Goal: Task Accomplishment & Management: Manage account settings

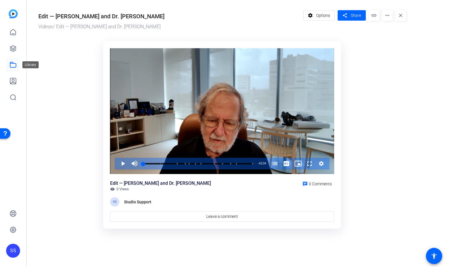
click at [16, 65] on icon at bounding box center [13, 64] width 7 height 7
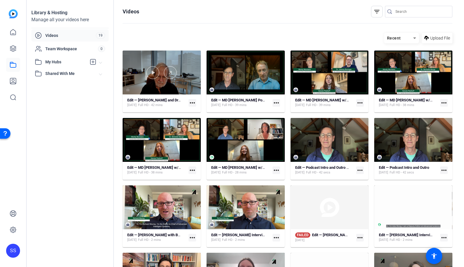
click at [136, 59] on div at bounding box center [162, 73] width 78 height 44
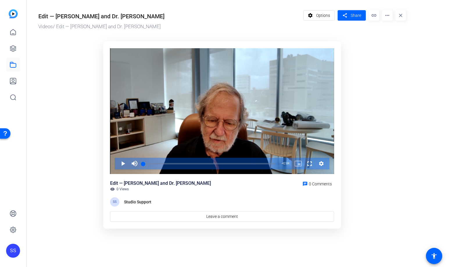
click at [426, 94] on or-hosting-video-details "Edit — Dr. Pam Sharma and Dr. Jim Allison Videos / Edit — Dr. Pam Sharma and Dr…" at bounding box center [244, 118] width 435 height 237
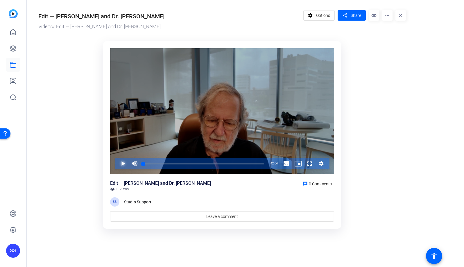
click at [117, 162] on span "Video Player" at bounding box center [117, 164] width 0 height 12
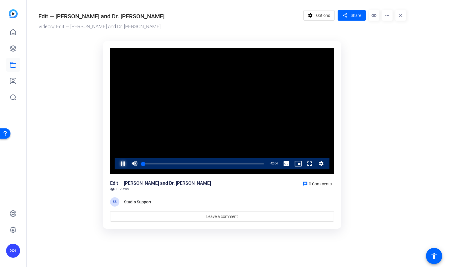
click at [117, 162] on span "Video Player" at bounding box center [117, 164] width 0 height 12
click at [117, 163] on span "Video Player" at bounding box center [117, 164] width 0 height 12
click at [117, 165] on span "Video Player" at bounding box center [117, 164] width 0 height 12
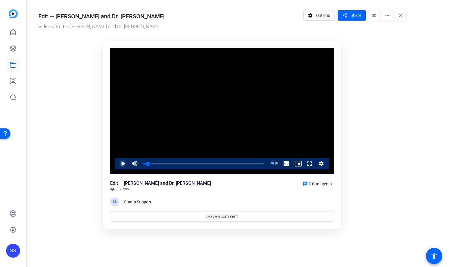
click at [117, 164] on span "Video Player" at bounding box center [117, 164] width 0 height 12
click at [375, 142] on ktd-grid "Video Player is loading. Play Video Pause Mute Current Time 2:38 / Duration 42:…" at bounding box center [222, 135] width 368 height 195
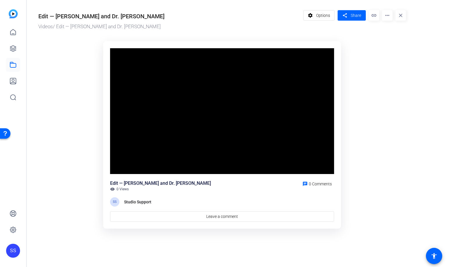
click at [415, 112] on or-hosting-video-details "Edit — Dr. Pam Sharma and Dr. Jim Allison Videos / Edit — Dr. Pam Sharma and Dr…" at bounding box center [244, 118] width 435 height 237
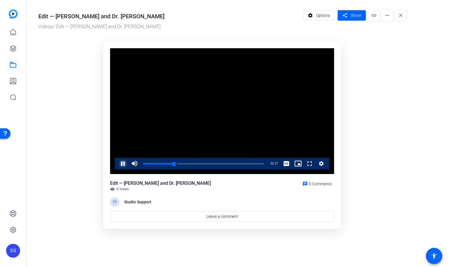
click at [117, 164] on span "Video Player" at bounding box center [117, 164] width 0 height 12
drag, startPoint x: 174, startPoint y: 163, endPoint x: 180, endPoint y: 161, distance: 5.8
click at [180, 161] on div "Loaded : 0.00% 12:52 10:26" at bounding box center [203, 164] width 126 height 12
click at [117, 163] on span "Video Player" at bounding box center [117, 164] width 0 height 12
click at [185, 162] on div "Loaded : 31.68% 14:27 12:54" at bounding box center [203, 164] width 126 height 12
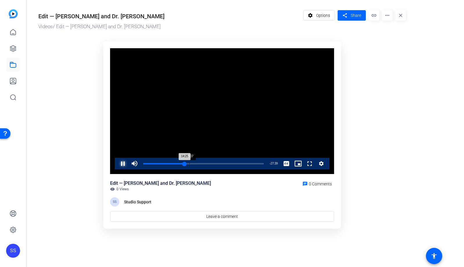
click at [190, 163] on div "16:07" at bounding box center [190, 163] width 0 height 1
click at [179, 161] on div "Loaded : 0.00% 12:40 12:28" at bounding box center [203, 164] width 126 height 12
click at [176, 163] on div "12:35" at bounding box center [161, 163] width 36 height 1
click at [172, 163] on div "Loaded : 28.13% 10:02 11:34" at bounding box center [203, 163] width 121 height 1
click at [167, 162] on div "Loaded : 25.79% 08:18 08:18" at bounding box center [203, 164] width 126 height 12
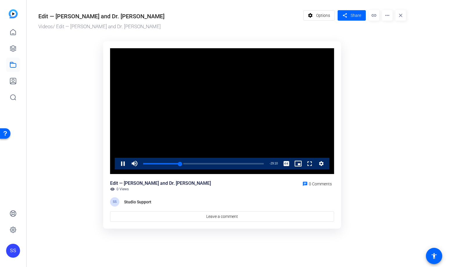
click at [407, 95] on div "Edit — Dr. Pam Sharma and Dr. Jim Allison Videos / Edit — Dr. Pam Sharma and Dr…" at bounding box center [219, 118] width 385 height 237
click at [117, 162] on span "Video Player" at bounding box center [117, 164] width 0 height 12
click at [198, 164] on div "19:50" at bounding box center [171, 163] width 57 height 1
click at [117, 162] on span "Video Player" at bounding box center [117, 164] width 0 height 12
click at [419, 113] on or-hosting-video-details "Edit — Dr. Pam Sharma and Dr. Jim Allison Videos / Edit — Dr. Pam Sharma and Dr…" at bounding box center [244, 118] width 435 height 237
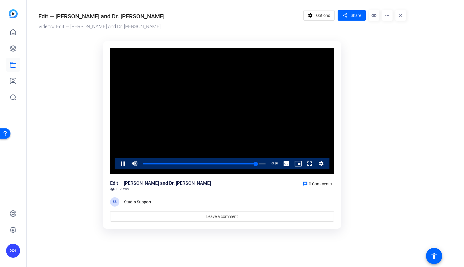
click at [409, 111] on div "Edit — Dr. Pam Sharma and Dr. Jim Allison Videos / Edit — Dr. Pam Sharma and Dr…" at bounding box center [219, 118] width 385 height 237
click at [144, 164] on div "Loaded : 0.00% 00:17 00:23" at bounding box center [203, 163] width 121 height 1
drag, startPoint x: 144, startPoint y: 164, endPoint x: 123, endPoint y: 162, distance: 21.3
click at [123, 162] on div "Play Unmute 0% Current Time 0:24 / Duration 42:04 Loaded : 1.20% 00:00 00:24 St…" at bounding box center [222, 164] width 215 height 12
click at [131, 161] on span "Video Player" at bounding box center [135, 164] width 12 height 12
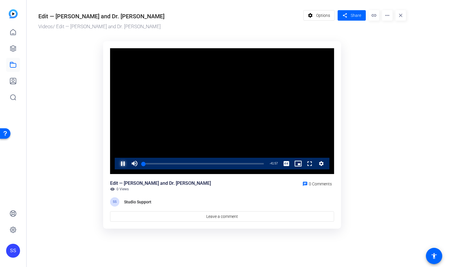
click at [117, 166] on span "Video Player" at bounding box center [117, 164] width 0 height 12
click at [320, 16] on span "Options" at bounding box center [323, 15] width 14 height 11
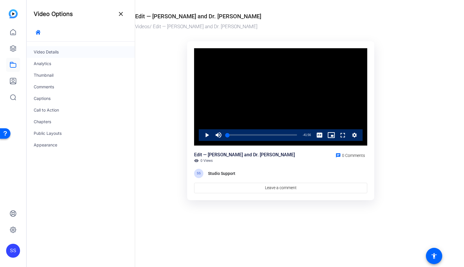
click at [71, 51] on div "Video Details" at bounding box center [81, 52] width 108 height 12
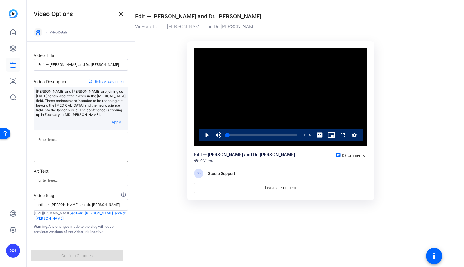
click at [41, 29] on span "button" at bounding box center [38, 32] width 14 height 14
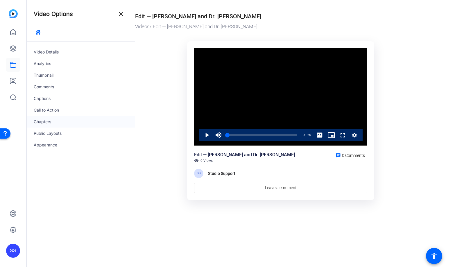
click at [49, 124] on div "Chapters" at bounding box center [81, 122] width 108 height 12
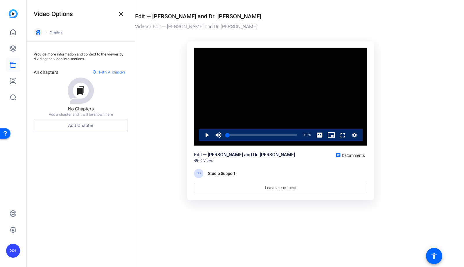
click at [39, 32] on icon "button" at bounding box center [38, 32] width 5 height 5
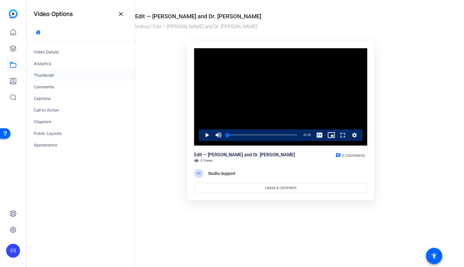
click at [47, 75] on div "Thumbnail" at bounding box center [81, 75] width 108 height 12
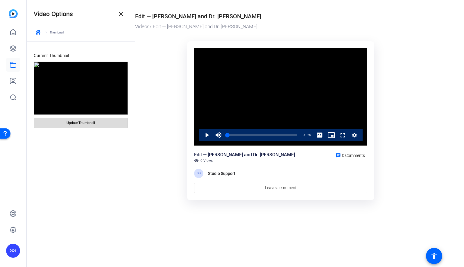
click at [86, 121] on span "Update Thumbnail" at bounding box center [81, 123] width 28 height 5
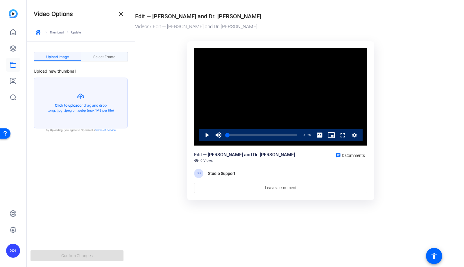
click at [99, 57] on span "Select Frame" at bounding box center [104, 56] width 22 height 3
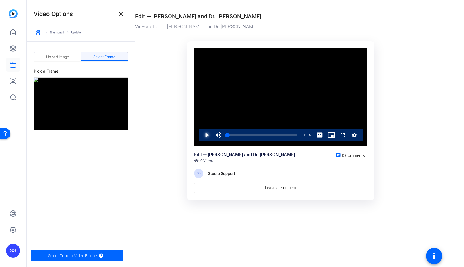
click at [201, 136] on span "Video Player" at bounding box center [201, 135] width 0 height 12
drag, startPoint x: 229, startPoint y: 135, endPoint x: 213, endPoint y: 138, distance: 16.5
click at [214, 137] on div "Play Unmute 0% Current Time 0:08 / Duration 42:04 Loaded : 0.00% 00:00 01:13 St…" at bounding box center [281, 135] width 164 height 12
click at [201, 136] on span "Video Player" at bounding box center [201, 135] width 0 height 12
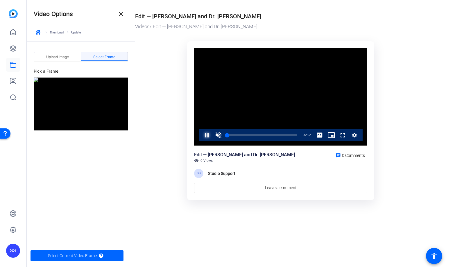
click at [201, 136] on span "Video Player" at bounding box center [201, 135] width 0 height 12
click at [104, 255] on span "button" at bounding box center [77, 256] width 93 height 14
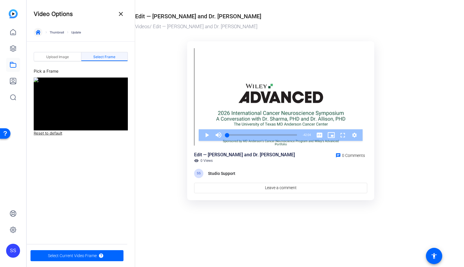
click at [37, 32] on icon "button" at bounding box center [38, 32] width 5 height 5
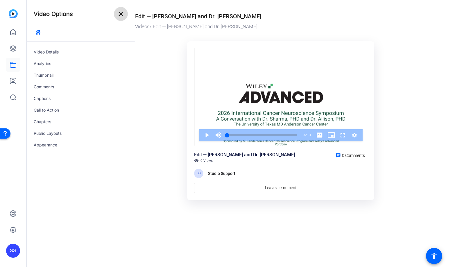
click at [121, 16] on mat-icon "close" at bounding box center [120, 13] width 7 height 7
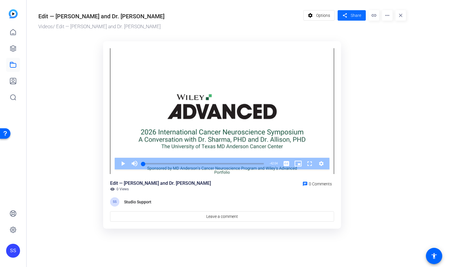
click at [356, 17] on span "Share" at bounding box center [356, 16] width 10 height 6
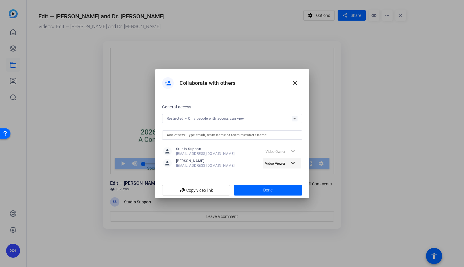
click at [292, 164] on mat-icon "expand_more" at bounding box center [293, 163] width 7 height 7
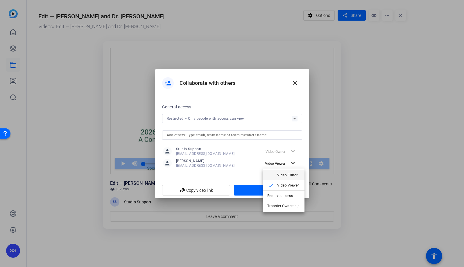
click at [292, 174] on span "Video Editor" at bounding box center [287, 175] width 21 height 4
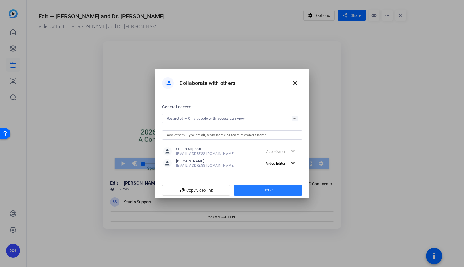
click at [285, 187] on span at bounding box center [268, 190] width 68 height 14
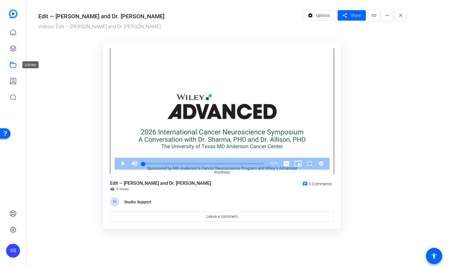
click at [12, 65] on icon at bounding box center [13, 64] width 7 height 7
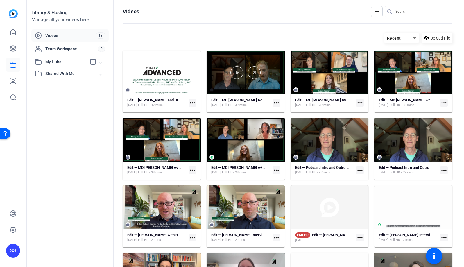
click at [247, 60] on div at bounding box center [246, 73] width 78 height 44
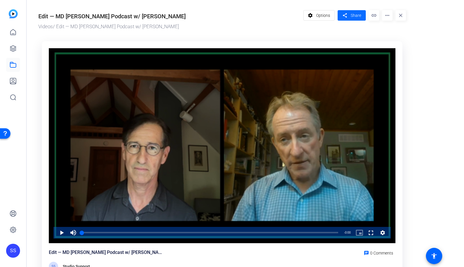
click at [359, 16] on span "Share" at bounding box center [356, 16] width 10 height 6
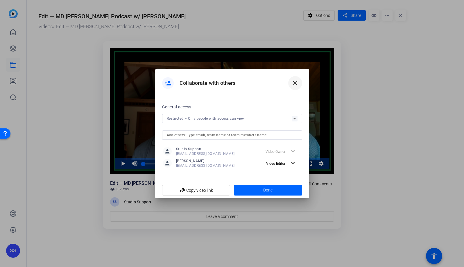
click at [297, 81] on mat-icon "close" at bounding box center [295, 83] width 7 height 7
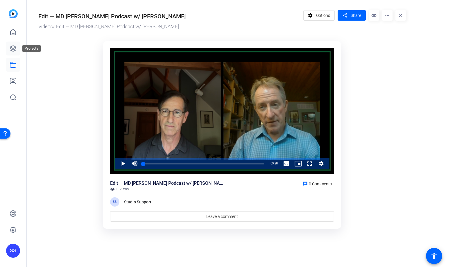
click at [15, 50] on icon at bounding box center [13, 49] width 6 height 6
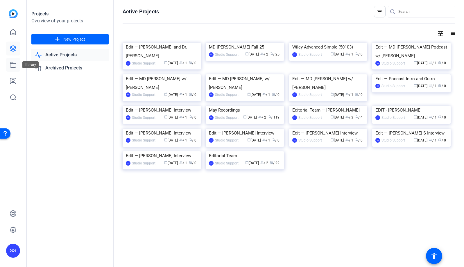
click at [13, 63] on icon at bounding box center [13, 64] width 6 height 5
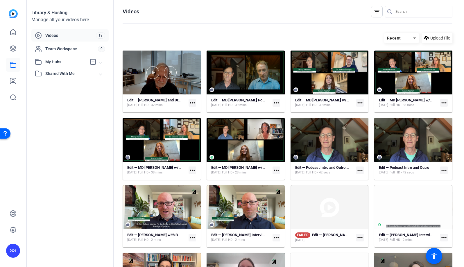
click at [186, 64] on div at bounding box center [162, 73] width 78 height 44
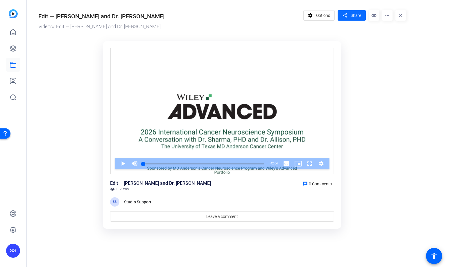
click at [356, 16] on span "Share" at bounding box center [356, 16] width 10 height 6
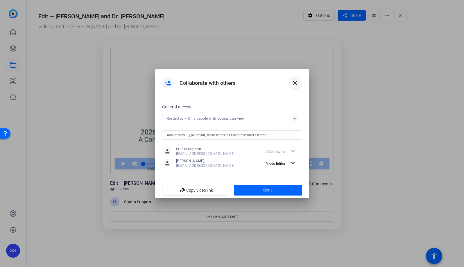
click at [296, 88] on span at bounding box center [295, 83] width 14 height 14
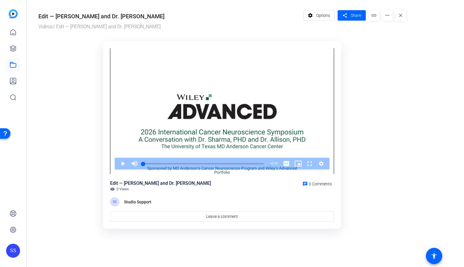
click at [12, 247] on div "SS" at bounding box center [13, 251] width 14 height 14
click at [67, 249] on mat-icon "logout" at bounding box center [66, 245] width 7 height 7
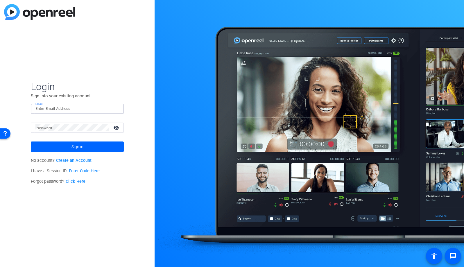
click at [103, 110] on input "Email" at bounding box center [77, 108] width 84 height 7
click at [118, 110] on div at bounding box center [115, 108] width 7 height 7
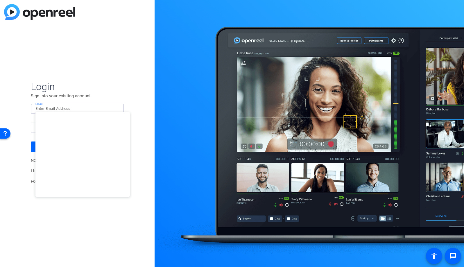
type input "[EMAIL_ADDRESS][DOMAIN_NAME]"
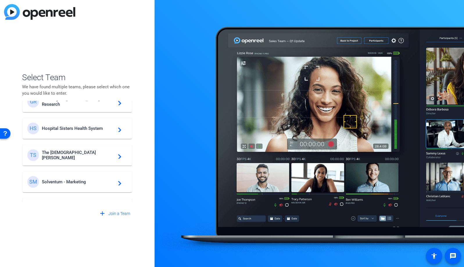
scroll to position [220, 0]
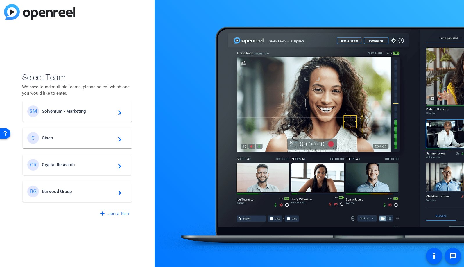
click at [66, 190] on span "Burwood Group" at bounding box center [78, 191] width 73 height 5
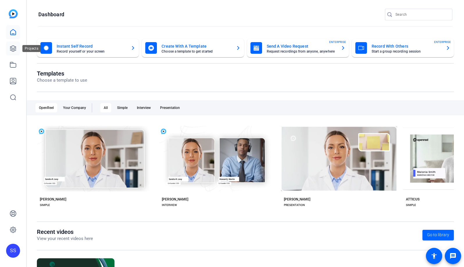
click at [8, 49] on link at bounding box center [13, 49] width 14 height 14
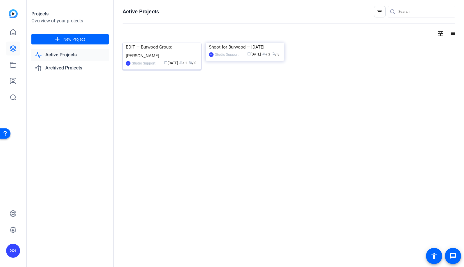
click at [172, 43] on img at bounding box center [162, 43] width 79 height 0
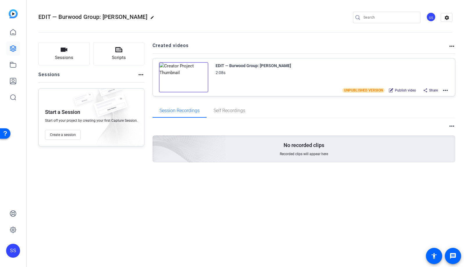
click at [445, 91] on mat-icon "more_horiz" at bounding box center [445, 90] width 7 height 7
click at [440, 96] on span "Edit in Creator" at bounding box center [424, 97] width 40 height 7
click at [13, 252] on div "SS" at bounding box center [13, 251] width 14 height 14
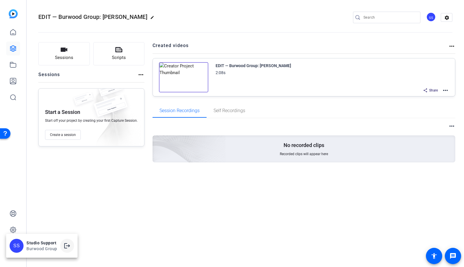
click at [66, 244] on mat-icon "logout" at bounding box center [67, 245] width 7 height 7
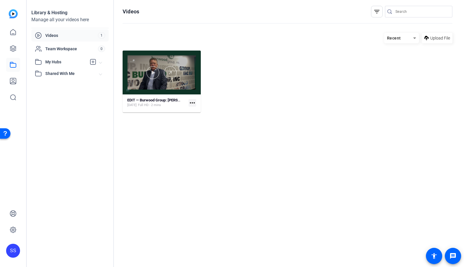
click at [182, 60] on div at bounding box center [162, 73] width 78 height 44
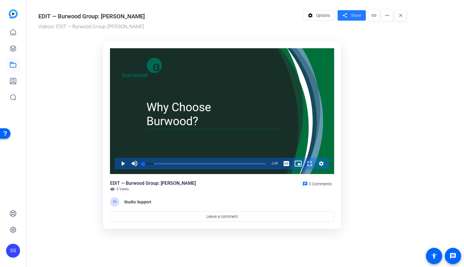
click at [349, 13] on span at bounding box center [352, 15] width 28 height 14
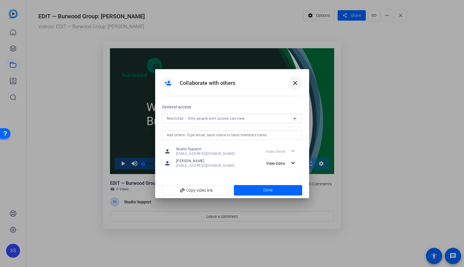
click at [297, 83] on mat-icon "close" at bounding box center [295, 83] width 7 height 7
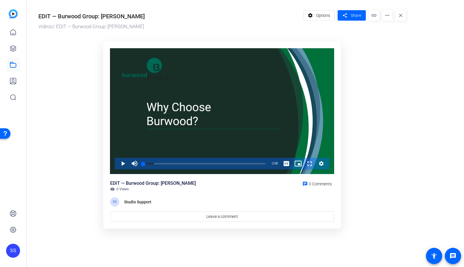
click at [372, 96] on ktd-grid "Video Player is loading. Play Video Play Mute Current Time 0:00 / Duration 2:08…" at bounding box center [222, 135] width 368 height 195
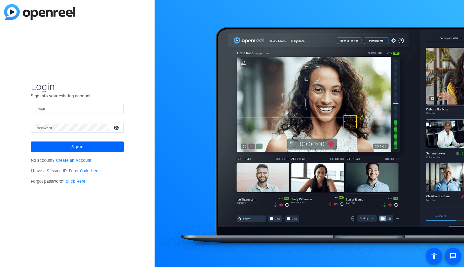
click at [105, 110] on input "Email" at bounding box center [77, 108] width 84 height 7
click at [117, 109] on div at bounding box center [115, 108] width 7 height 7
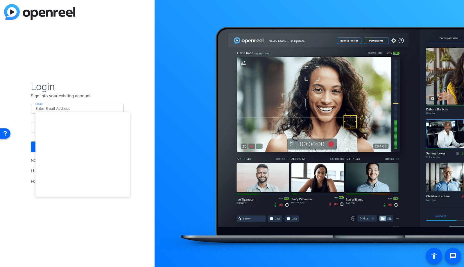
type input "studiosupport@openreel.com"
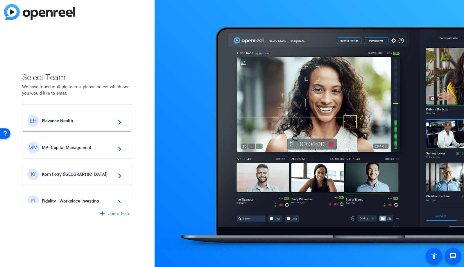
scroll to position [49, 0]
click at [78, 148] on span "MAI Capital Management" at bounding box center [78, 148] width 73 height 5
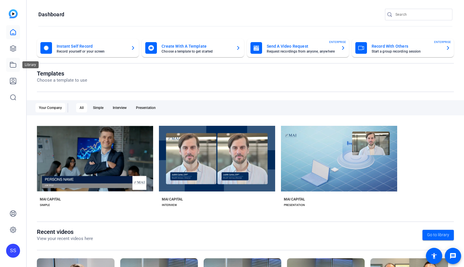
click at [13, 65] on icon at bounding box center [13, 64] width 7 height 7
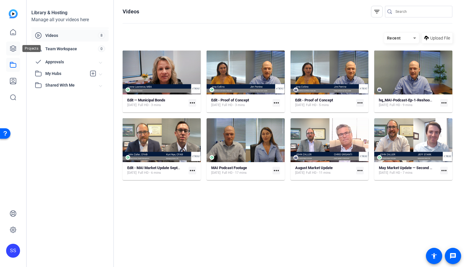
click at [13, 51] on icon at bounding box center [13, 48] width 7 height 7
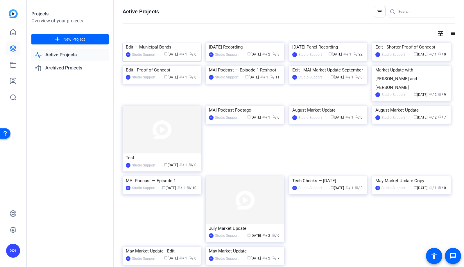
click at [164, 43] on img at bounding box center [162, 43] width 79 height 0
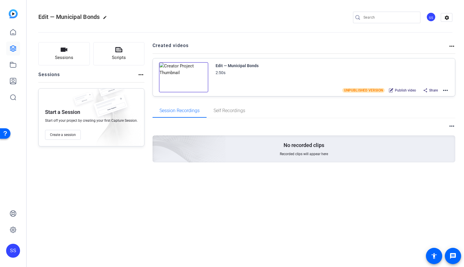
click at [443, 89] on mat-icon "more_horiz" at bounding box center [445, 90] width 7 height 7
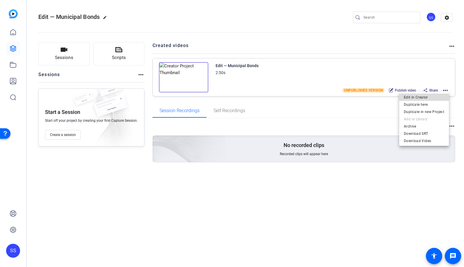
click at [445, 97] on link "Edit in Creator" at bounding box center [424, 97] width 50 height 7
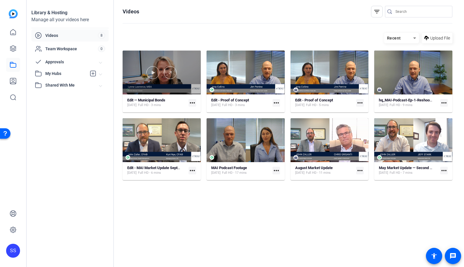
click at [178, 59] on div at bounding box center [162, 73] width 78 height 44
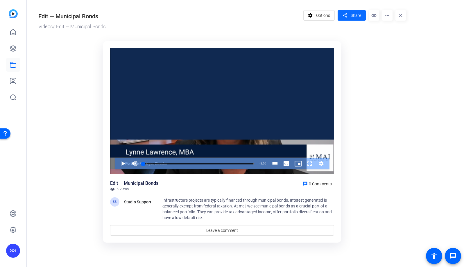
click at [351, 14] on span at bounding box center [352, 15] width 28 height 14
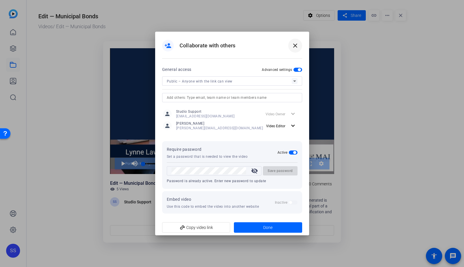
click at [299, 42] on span at bounding box center [295, 46] width 14 height 14
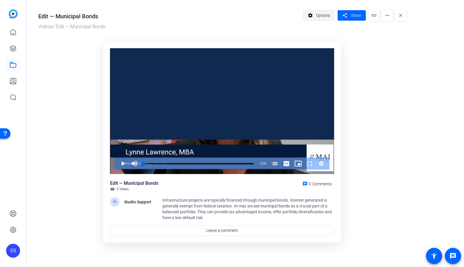
click at [318, 15] on span "Options" at bounding box center [323, 15] width 14 height 11
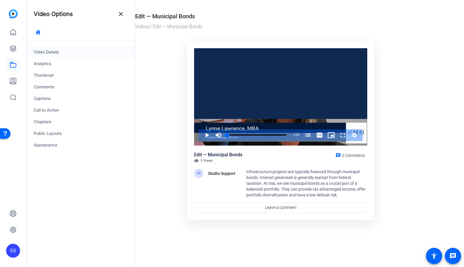
click at [60, 54] on div "Video Details" at bounding box center [81, 52] width 108 height 12
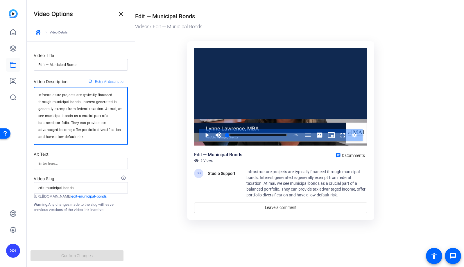
click at [75, 118] on textarea "Infrastructure projects are typically financed through municipal bonds. Interes…" at bounding box center [80, 116] width 85 height 49
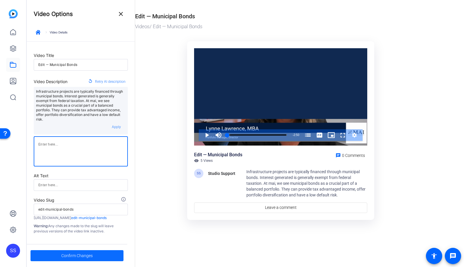
click at [94, 258] on span at bounding box center [77, 256] width 93 height 14
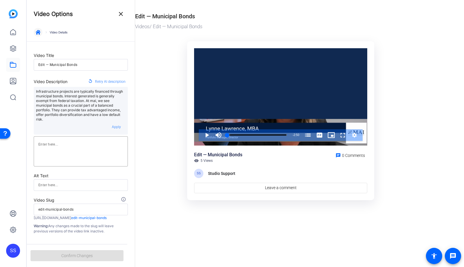
click at [38, 32] on icon "button" at bounding box center [38, 32] width 5 height 5
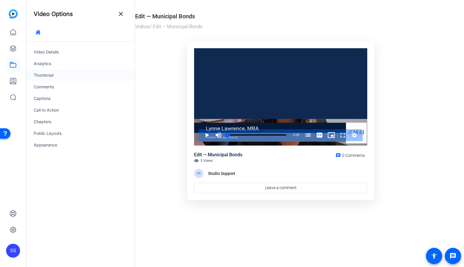
click at [48, 76] on div "Thumbnail" at bounding box center [81, 75] width 108 height 12
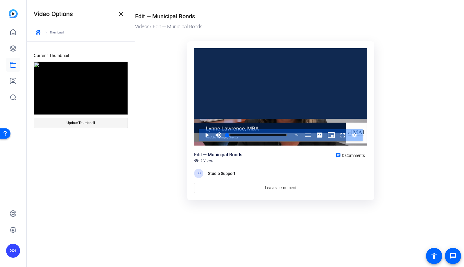
click at [88, 122] on span "Update Thumbnail" at bounding box center [81, 123] width 28 height 5
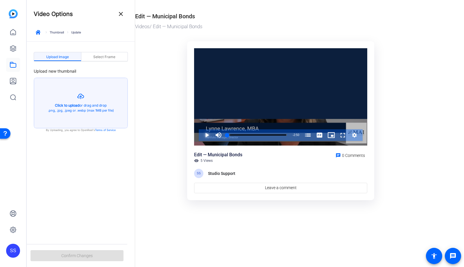
click at [201, 136] on span "Video Player" at bounding box center [201, 135] width 0 height 12
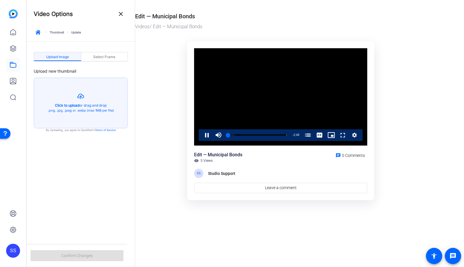
click at [208, 136] on div "Video Player is loading. Play Video Pause Mute Current Time 0:02 / Duration 2:5…" at bounding box center [280, 96] width 173 height 97
click at [201, 136] on span "Video Player" at bounding box center [201, 135] width 0 height 12
drag, startPoint x: 231, startPoint y: 135, endPoint x: 227, endPoint y: 135, distance: 3.8
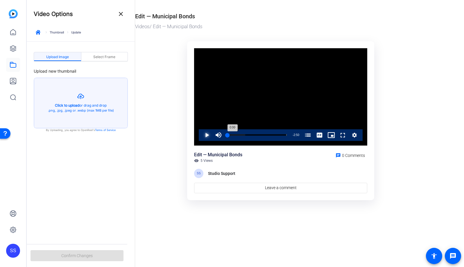
click at [227, 135] on div "0:00" at bounding box center [227, 134] width 0 height 1
click at [201, 135] on span "Video Player" at bounding box center [201, 135] width 0 height 12
click at [98, 168] on div "Upload Image Select Frame Upload new thumbnail Created with sketchtool. Click t…" at bounding box center [81, 139] width 108 height 195
click at [122, 57] on div "Select Frame" at bounding box center [104, 56] width 47 height 9
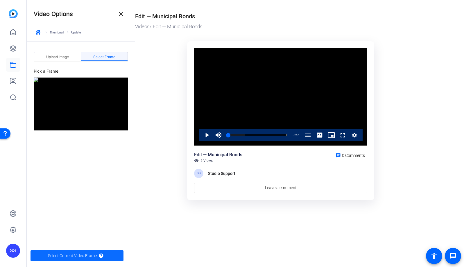
click at [95, 261] on span "Select Current Video Frame" at bounding box center [72, 255] width 49 height 11
click at [95, 256] on span "Select Current Video Frame" at bounding box center [72, 255] width 49 height 11
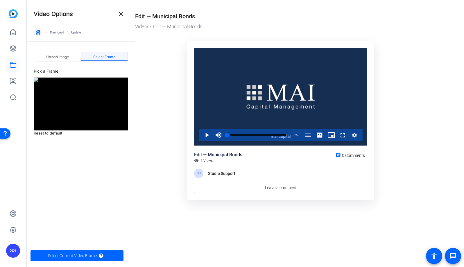
click at [35, 33] on span "button" at bounding box center [38, 32] width 14 height 14
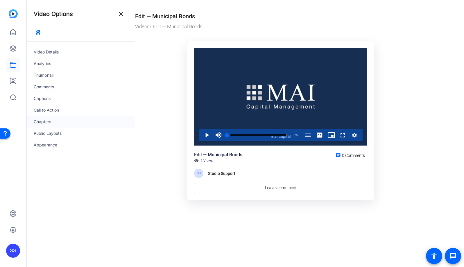
click at [75, 125] on div "Chapters" at bounding box center [81, 122] width 108 height 12
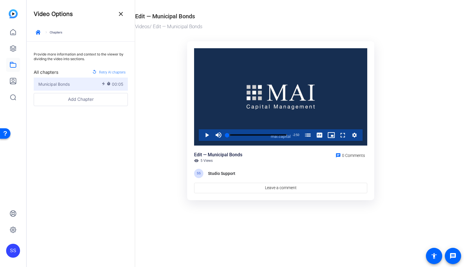
click at [74, 82] on div "Municipal Bonds" at bounding box center [69, 84] width 63 height 6
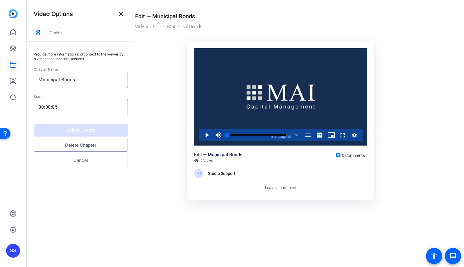
click at [74, 144] on button "Delete Chapter" at bounding box center [81, 145] width 94 height 13
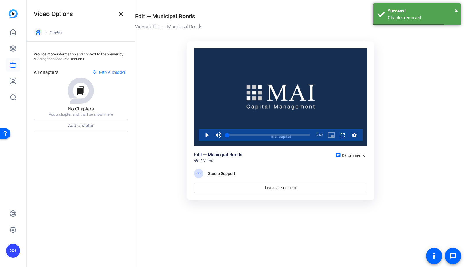
click at [39, 31] on icon "button" at bounding box center [38, 32] width 5 height 5
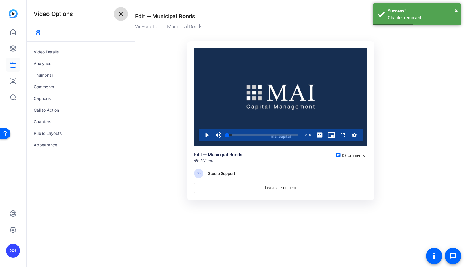
click at [120, 17] on span at bounding box center [121, 14] width 14 height 14
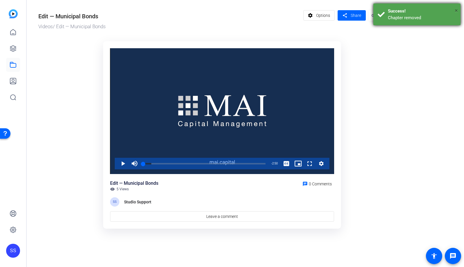
click at [458, 10] on span "×" at bounding box center [456, 10] width 3 height 7
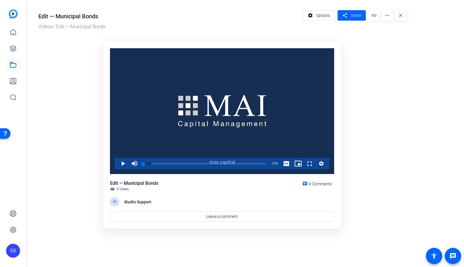
click at [13, 250] on div "SS" at bounding box center [13, 251] width 14 height 14
click at [361, 15] on div at bounding box center [232, 133] width 464 height 267
click at [358, 16] on span "Share" at bounding box center [356, 16] width 10 height 6
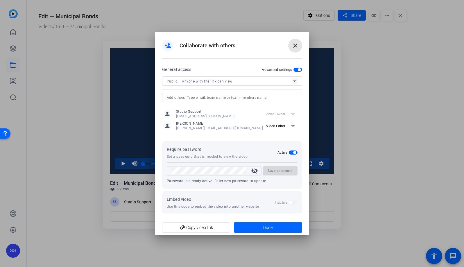
click at [294, 46] on mat-icon "close" at bounding box center [295, 45] width 7 height 7
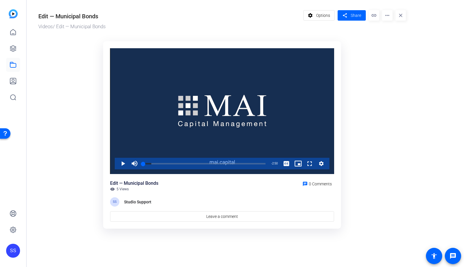
click at [13, 248] on div "SS" at bounding box center [13, 251] width 14 height 14
click at [81, 242] on span at bounding box center [77, 243] width 14 height 14
